Goal: Task Accomplishment & Management: Use online tool/utility

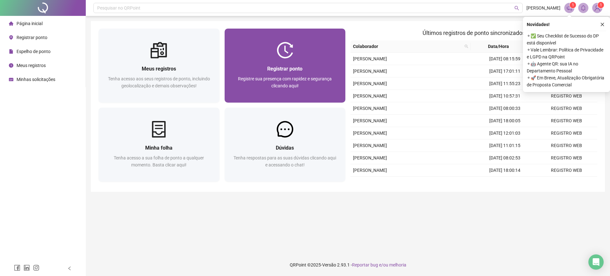
click at [280, 57] on img at bounding box center [285, 50] width 17 height 17
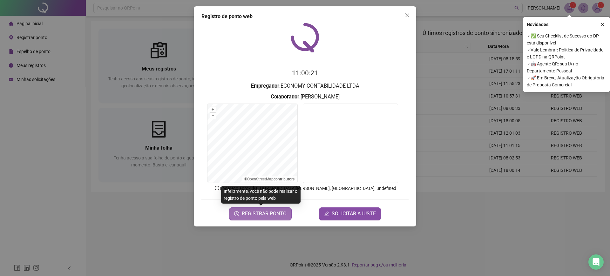
click at [258, 217] on span "REGISTRAR PONTO" at bounding box center [264, 214] width 45 height 8
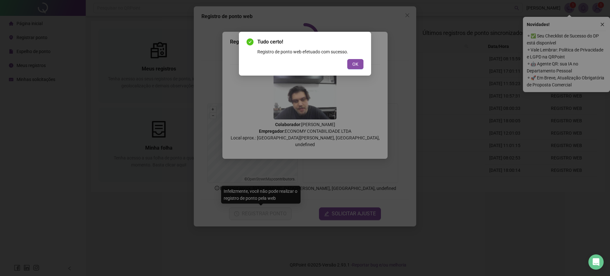
click at [249, 233] on div "Tudo certo! Registro de ponto web efetuado com sucesso. OK" at bounding box center [305, 138] width 610 height 276
click at [344, 67] on div "OK" at bounding box center [304, 64] width 117 height 10
click at [348, 67] on div "OK" at bounding box center [304, 64] width 117 height 10
click at [359, 71] on div "Tudo certo! Registro de ponto web efetuado com sucesso. OK" at bounding box center [305, 54] width 132 height 44
click at [359, 69] on button "OK" at bounding box center [355, 64] width 16 height 10
